Goal: Navigation & Orientation: Go to known website

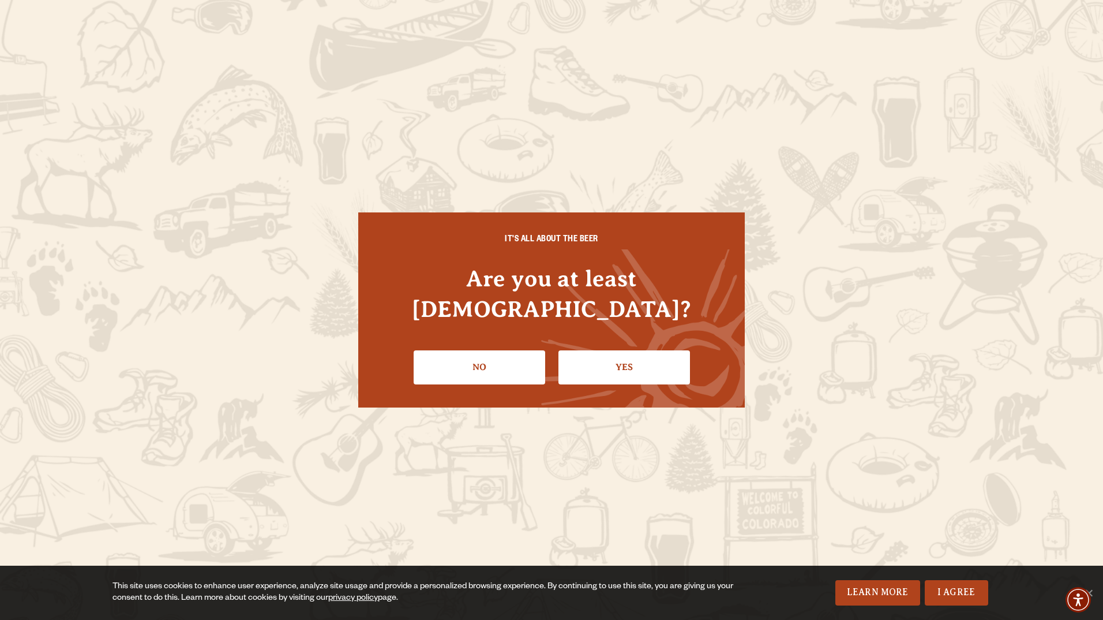
click at [631, 350] on link "Yes" at bounding box center [625, 366] width 132 height 33
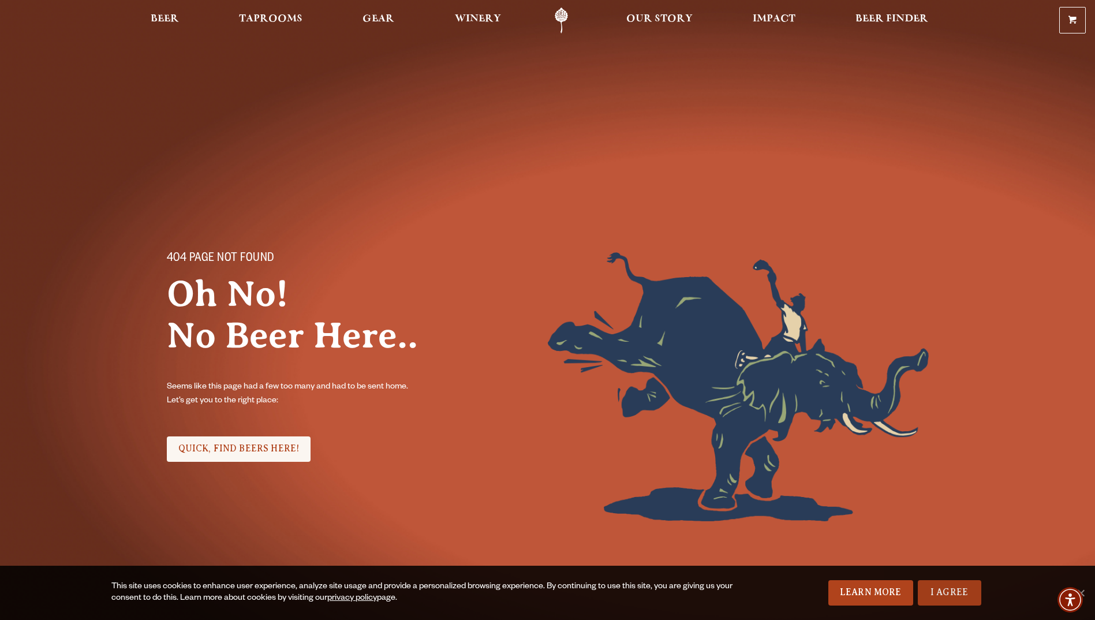
click at [951, 593] on link "I Agree" at bounding box center [948, 592] width 63 height 25
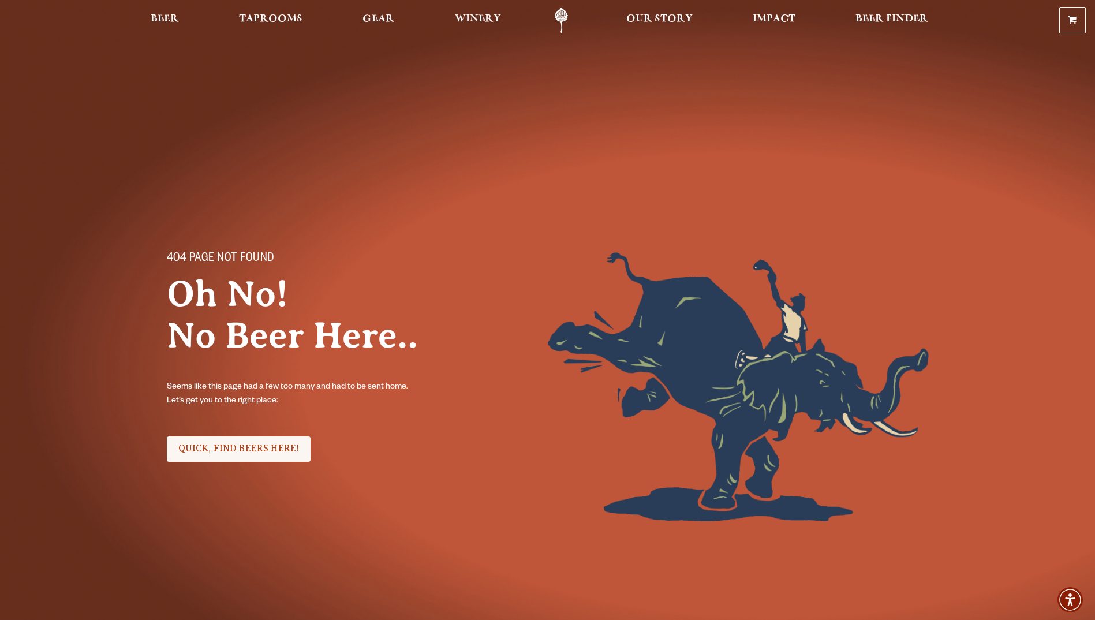
click at [564, 15] on link "Odell Home" at bounding box center [560, 21] width 43 height 26
